Goal: Task Accomplishment & Management: Use online tool/utility

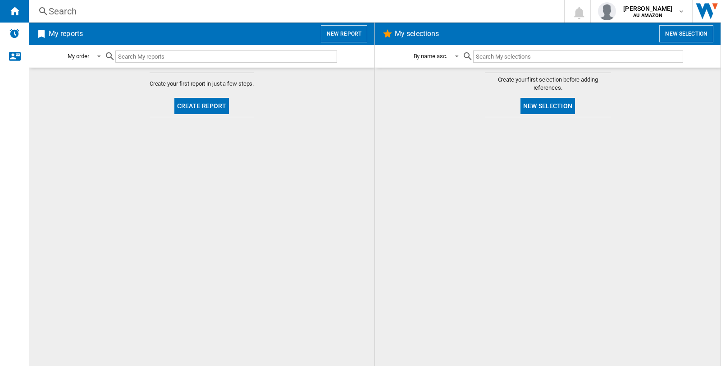
click at [344, 37] on button "New report" at bounding box center [344, 33] width 46 height 17
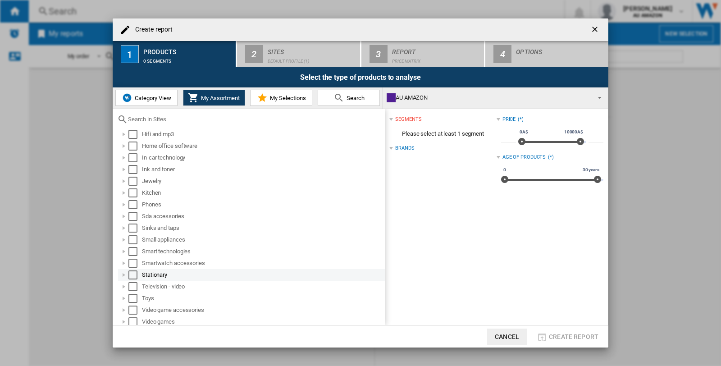
scroll to position [149, 0]
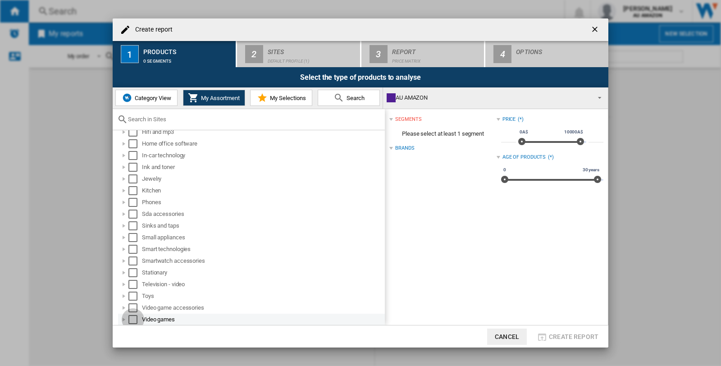
click at [133, 317] on div "Select" at bounding box center [132, 319] width 9 height 9
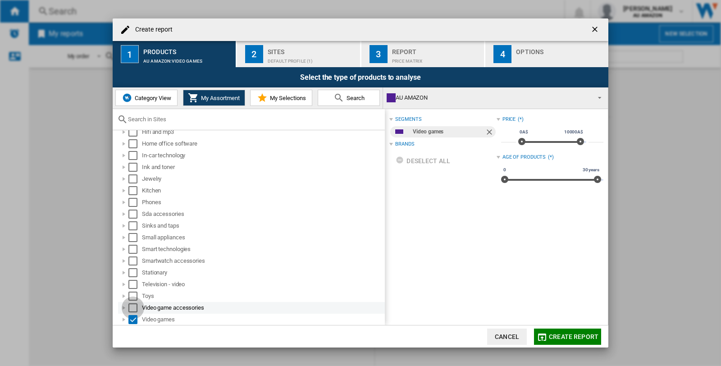
click at [131, 308] on div "Select" at bounding box center [132, 307] width 9 height 9
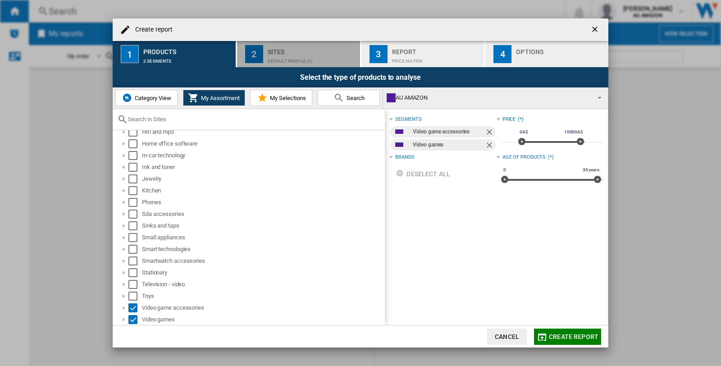
click at [321, 50] on div "Sites" at bounding box center [312, 49] width 89 height 9
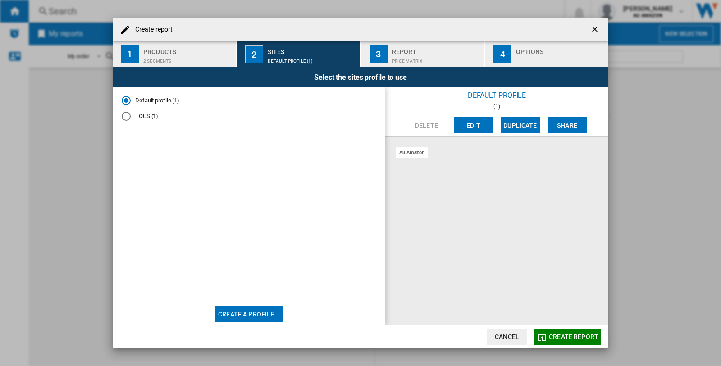
click at [124, 114] on div "TOUS (1)" at bounding box center [126, 116] width 9 height 9
click at [250, 312] on button "Create a profile..." at bounding box center [248, 314] width 67 height 16
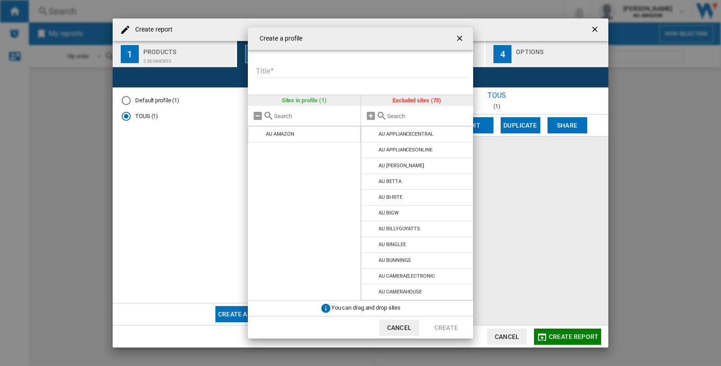
click at [310, 73] on input "Title" at bounding box center [361, 71] width 213 height 14
type input "****"
click at [412, 115] on input "text" at bounding box center [428, 116] width 82 height 7
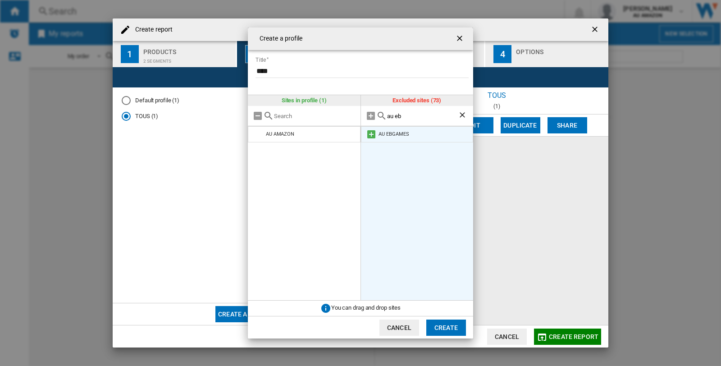
type input "au eb"
click at [370, 135] on md-icon at bounding box center [371, 134] width 11 height 11
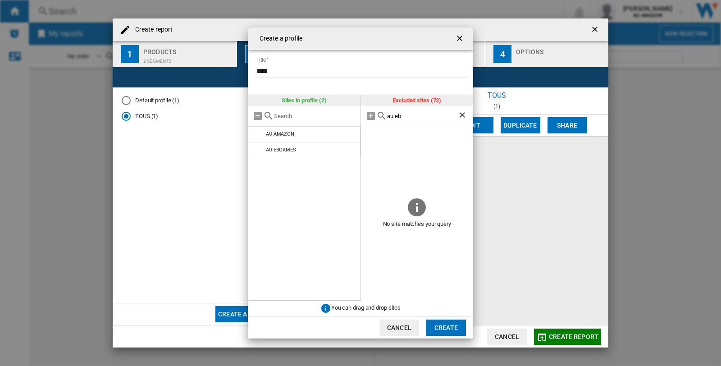
click at [449, 327] on button "Create" at bounding box center [446, 327] width 40 height 16
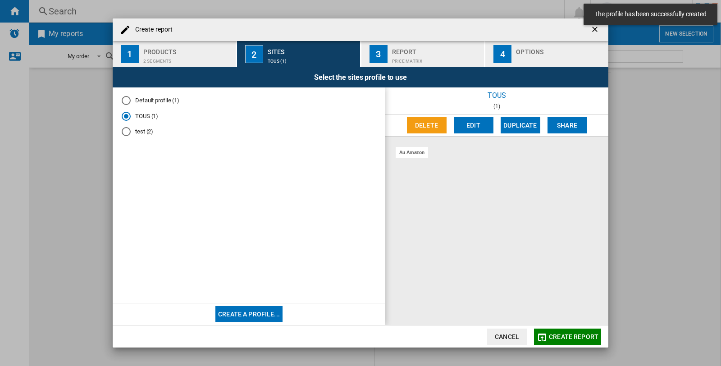
click at [582, 336] on span "Create report" at bounding box center [574, 336] width 50 height 7
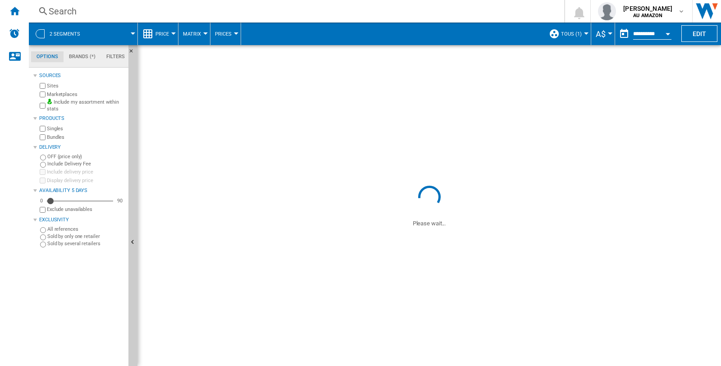
click at [585, 33] on div at bounding box center [586, 33] width 5 height 2
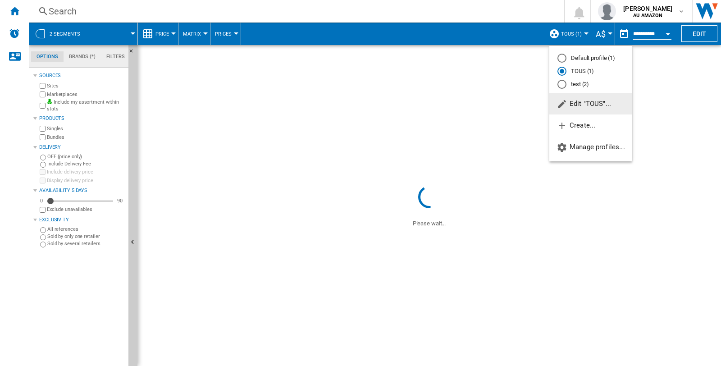
click at [564, 86] on div "test (2)" at bounding box center [561, 84] width 9 height 9
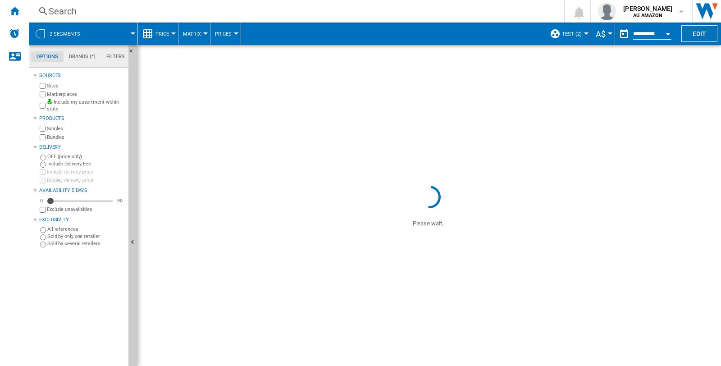
click at [89, 15] on div "Search" at bounding box center [295, 11] width 492 height 13
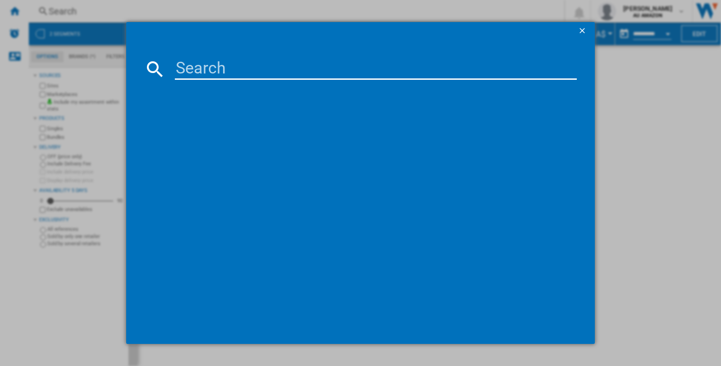
click at [244, 68] on input at bounding box center [376, 69] width 402 height 22
paste input "NINTENDO POKEMON LEGENDS Z A EDITION NINTENDO SWITCH2 IMPORT NL"
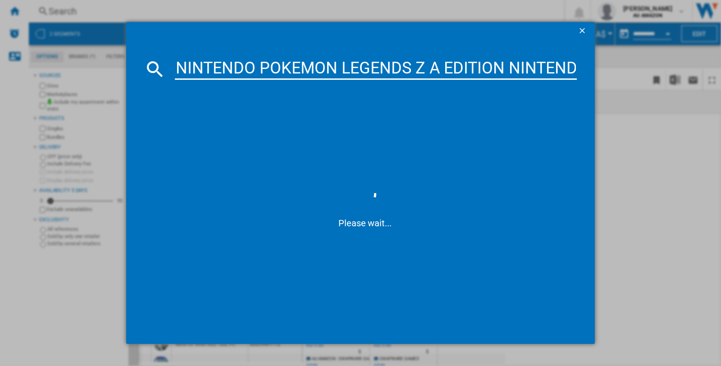
click at [277, 61] on input "NINTENDO POKEMON LEGENDS Z A EDITION NINTENDO SWITCH2 IMPOR" at bounding box center [376, 69] width 402 height 22
paste input "2"
type input "NINTENDO POKEMON LEGENDS Z A EDITION NINTENDO SWITCH 2"
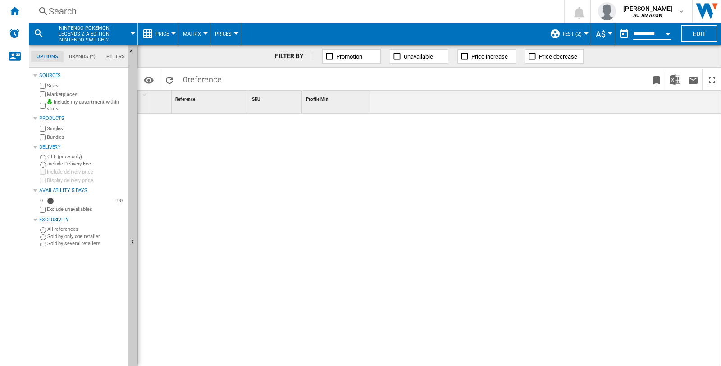
click at [92, 33] on span "NINTENDO POKEMON LEGENDS Z A EDITION NINTENDO SWITCH 2" at bounding box center [84, 34] width 73 height 18
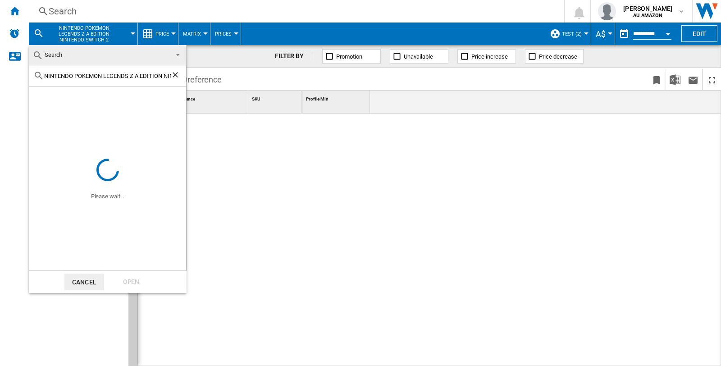
click at [108, 14] on md-backdrop at bounding box center [360, 183] width 721 height 366
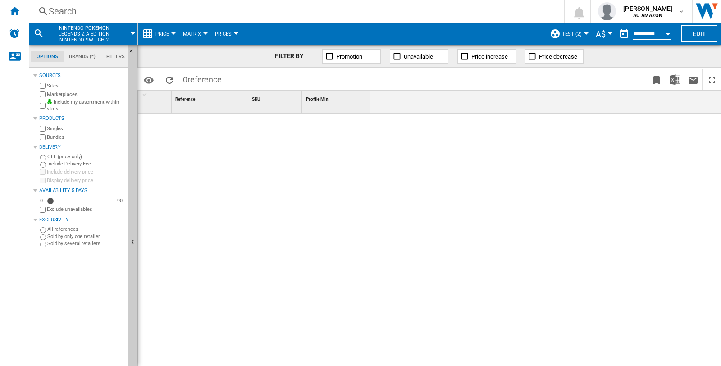
click at [127, 5] on div "Search" at bounding box center [295, 11] width 492 height 13
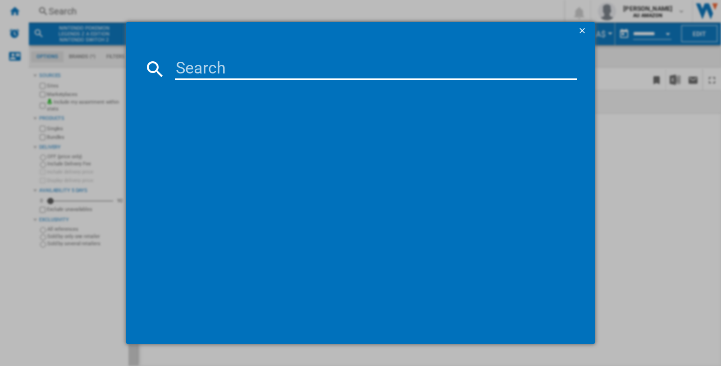
paste input "NINTENDO POKEMON LEGENDS Z A EDITION NINTENDO SWITCH 2"
type input "NINTENDO POKEMON LEGENDS Z A EDITION NINTENDO SWITCH 2"
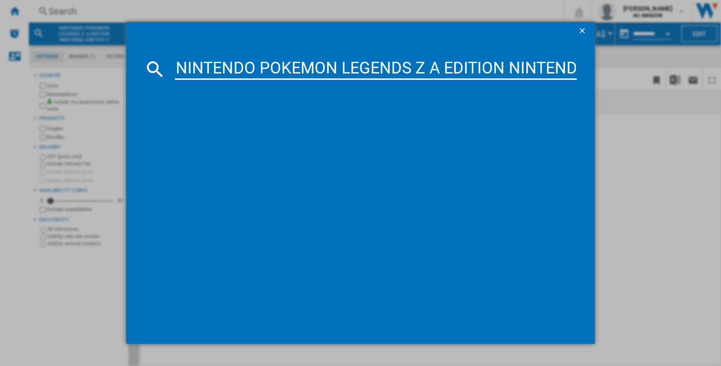
scroll to position [0, 88]
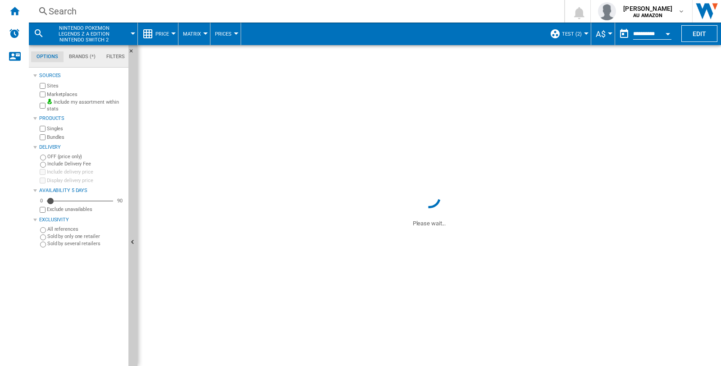
click at [84, 8] on div "Search" at bounding box center [295, 11] width 492 height 13
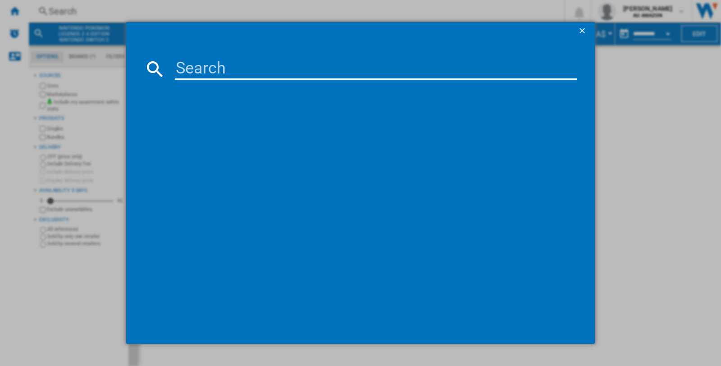
type input "NINTENDO POKEMON LEGENDS Z A EDITION NINTENDO SWITCH 2"
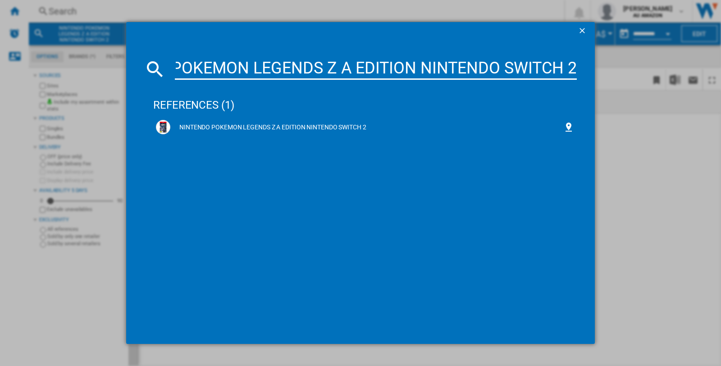
click at [215, 126] on div "NINTENDO POKEMON LEGENDS Z A EDITION NINTENDO SWITCH 2" at bounding box center [366, 127] width 393 height 9
